Goal: Task Accomplishment & Management: Manage account settings

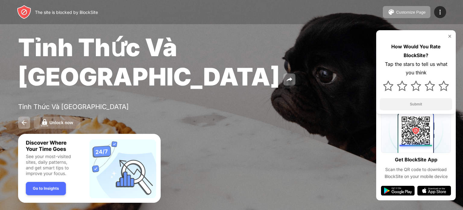
click at [69, 116] on button "Unlock now" at bounding box center [57, 122] width 47 height 12
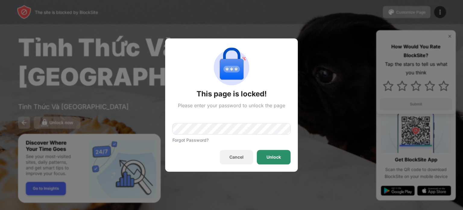
click at [272, 155] on div "Unlock" at bounding box center [274, 156] width 14 height 5
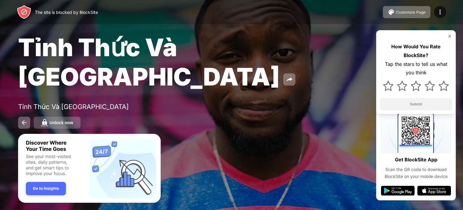
click at [57, 116] on button "Unlock now" at bounding box center [57, 122] width 47 height 12
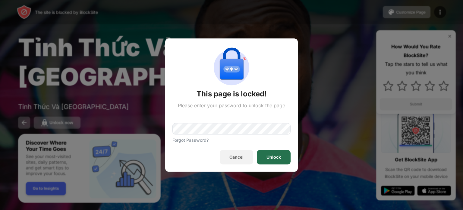
click at [276, 159] on div "Unlock" at bounding box center [274, 156] width 14 height 5
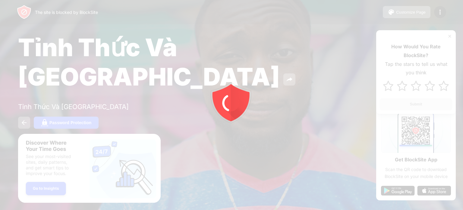
click at [90, 88] on div at bounding box center [231, 105] width 463 height 210
click at [92, 94] on div at bounding box center [231, 105] width 463 height 210
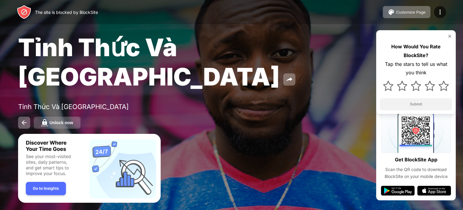
click at [65, 120] on div "Unlock now" at bounding box center [61, 122] width 24 height 5
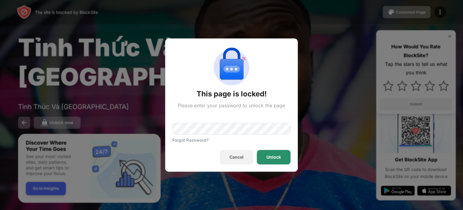
click at [275, 158] on div "Unlock" at bounding box center [274, 156] width 14 height 5
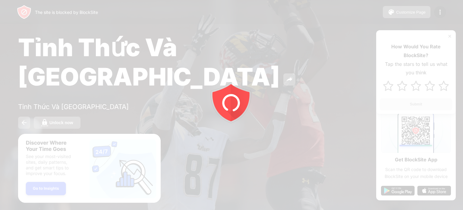
click at [162, 114] on div at bounding box center [231, 105] width 463 height 210
click at [154, 101] on div at bounding box center [231, 105] width 463 height 210
click at [106, 83] on div "Tỉnh Thức Và Cầu Nguyện Tỉnh Thức Và Cầu Nguyện Unlock now How Would You Rate B…" at bounding box center [231, 80] width 463 height 161
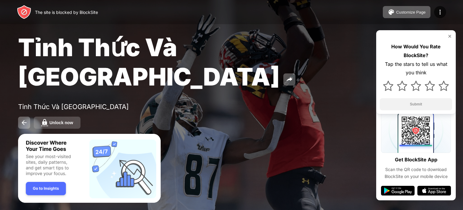
click at [68, 120] on div "Unlock now" at bounding box center [61, 122] width 24 height 5
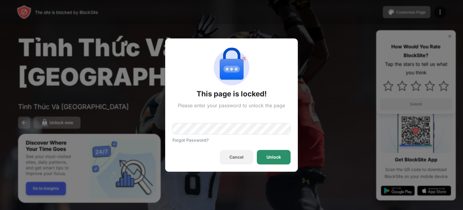
click at [285, 154] on div "Unlock" at bounding box center [274, 157] width 34 height 14
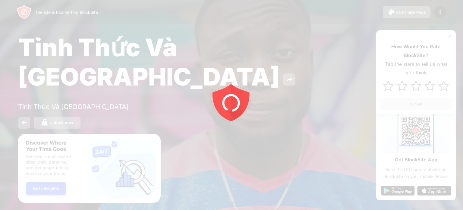
click at [108, 90] on div at bounding box center [231, 105] width 463 height 210
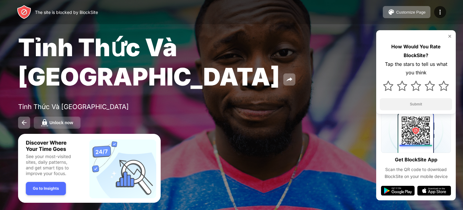
click at [67, 120] on div "Unlock now" at bounding box center [61, 122] width 24 height 5
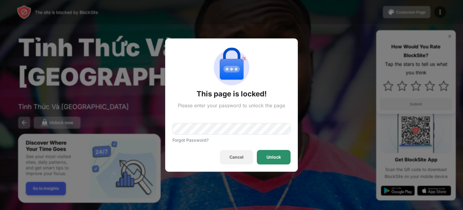
click at [276, 156] on div "Unlock" at bounding box center [274, 156] width 14 height 5
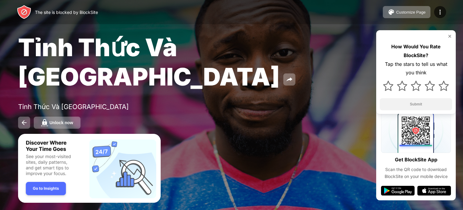
click at [100, 103] on div "Tỉnh Thức Và [GEOGRAPHIC_DATA]" at bounding box center [111, 107] width 186 height 8
click at [51, 116] on button "Unlock now" at bounding box center [57, 122] width 47 height 12
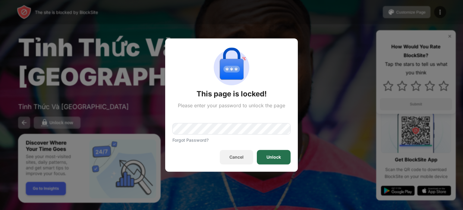
click at [278, 156] on div "Unlock" at bounding box center [274, 156] width 14 height 5
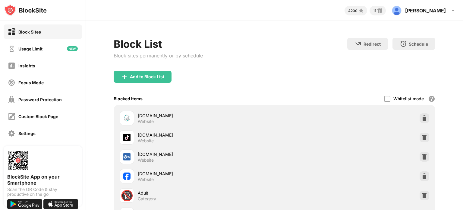
click at [415, 179] on div "[DOMAIN_NAME] Website" at bounding box center [274, 175] width 315 height 19
click at [420, 178] on div at bounding box center [425, 176] width 10 height 10
